Goal: Task Accomplishment & Management: Manage account settings

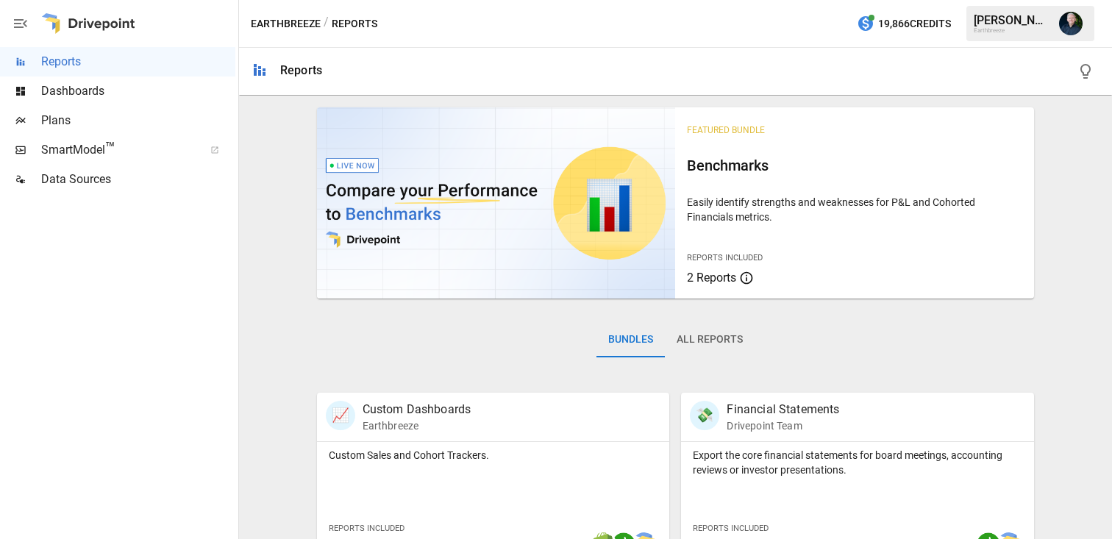
click at [1003, 21] on div "[PERSON_NAME]" at bounding box center [1011, 20] width 76 height 14
click at [1059, 23] on img "Tom Ferguson" at bounding box center [1071, 24] width 24 height 24
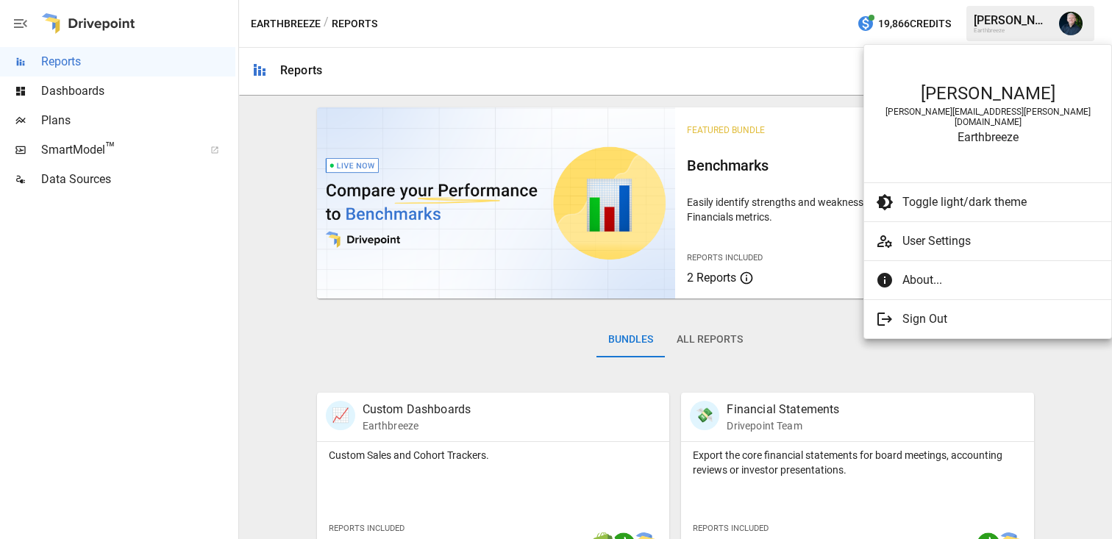
click at [942, 232] on span "User Settings" at bounding box center [1000, 241] width 197 height 18
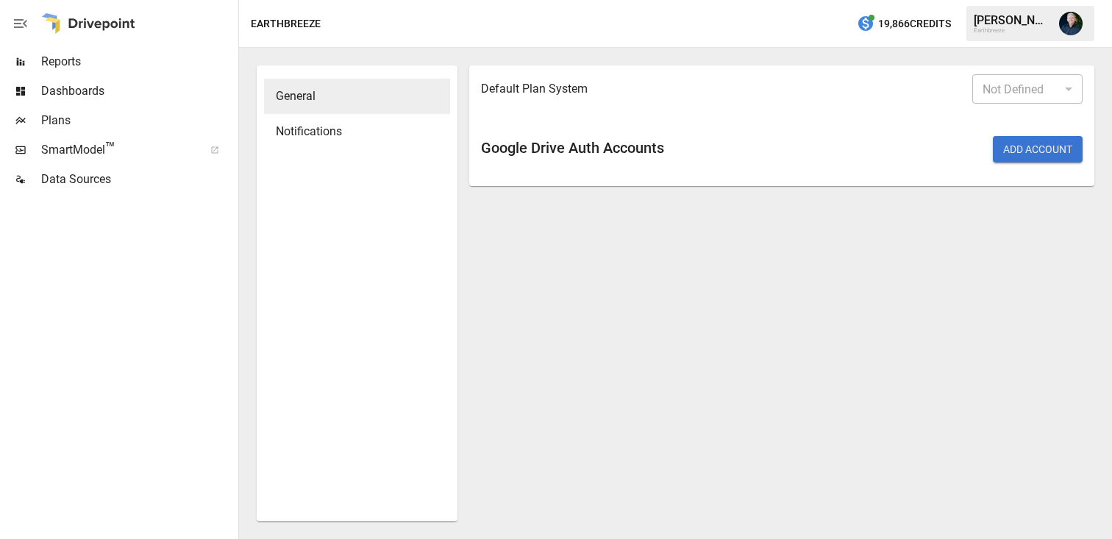
type input "*******"
click at [68, 123] on span "Plans" at bounding box center [138, 121] width 194 height 18
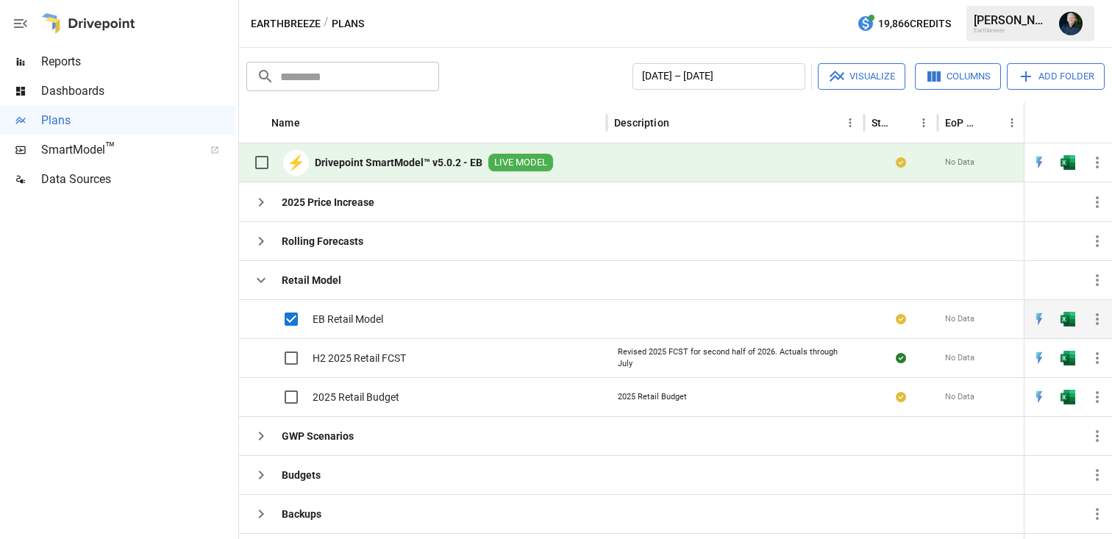
click at [1091, 315] on icon "button" at bounding box center [1097, 319] width 18 height 18
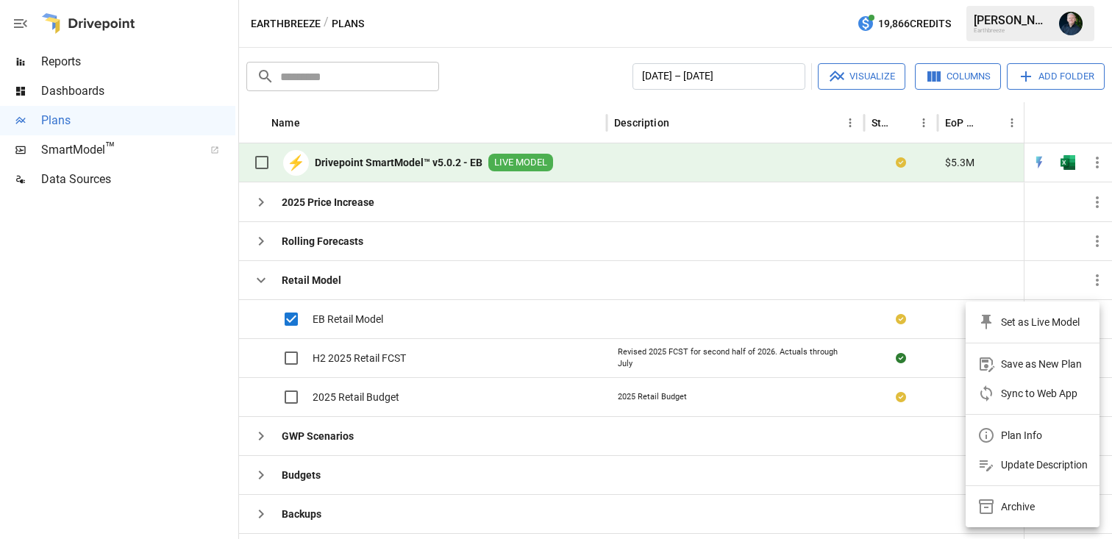
click at [904, 284] on div at bounding box center [556, 269] width 1112 height 539
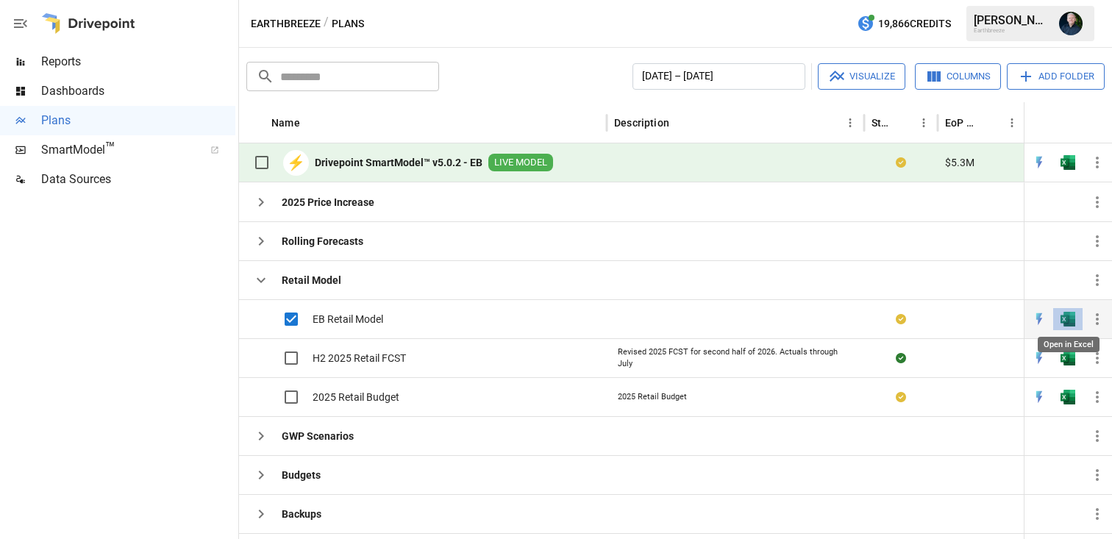
click at [1072, 315] on img "Open in Excel" at bounding box center [1067, 319] width 15 height 15
click at [1044, 21] on div "[PERSON_NAME]" at bounding box center [1011, 20] width 76 height 14
click at [1065, 27] on img "Tom Ferguson" at bounding box center [1071, 24] width 24 height 24
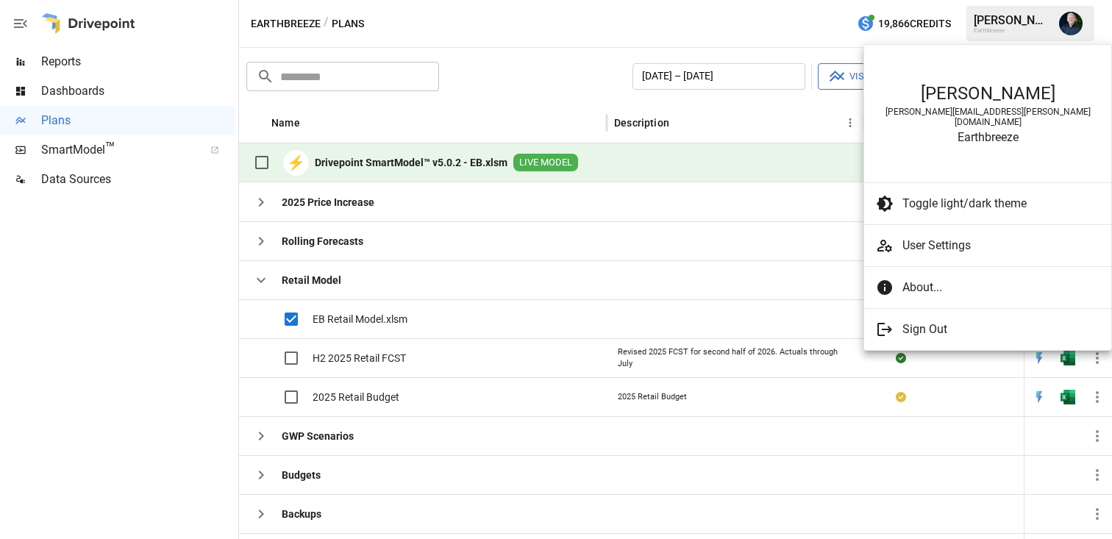
click at [930, 321] on span "Sign Out" at bounding box center [994, 330] width 185 height 18
